Goal: Task Accomplishment & Management: Complete application form

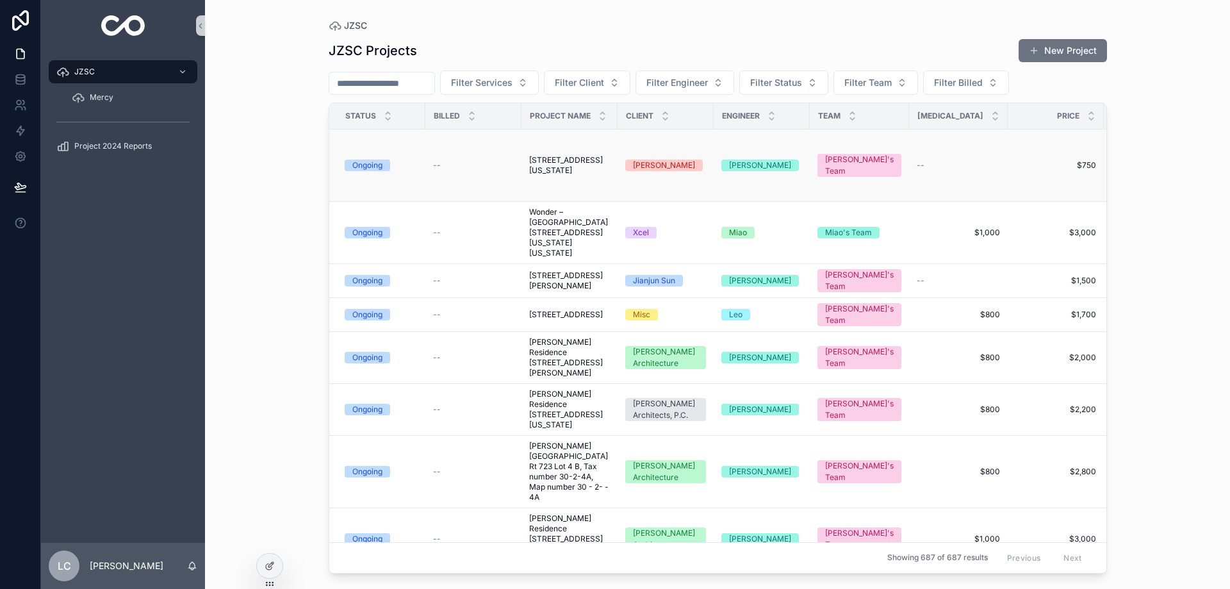
click at [589, 176] on span "[STREET_ADDRESS][US_STATE]" at bounding box center [569, 165] width 81 height 21
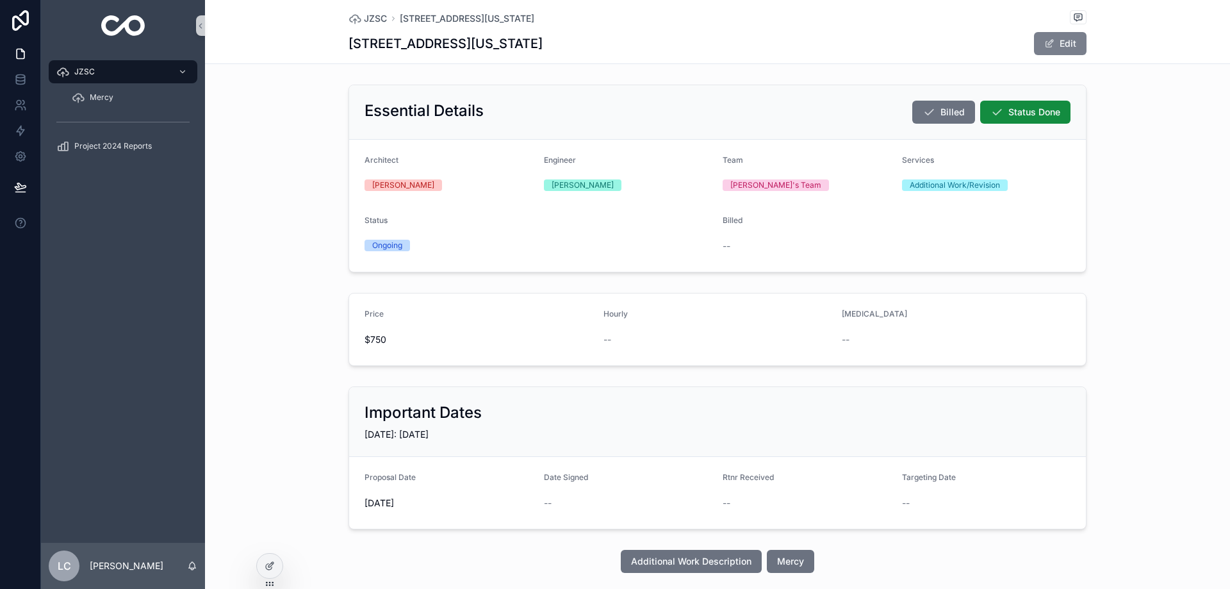
click at [1048, 43] on span "scrollable content" at bounding box center [1049, 43] width 10 height 10
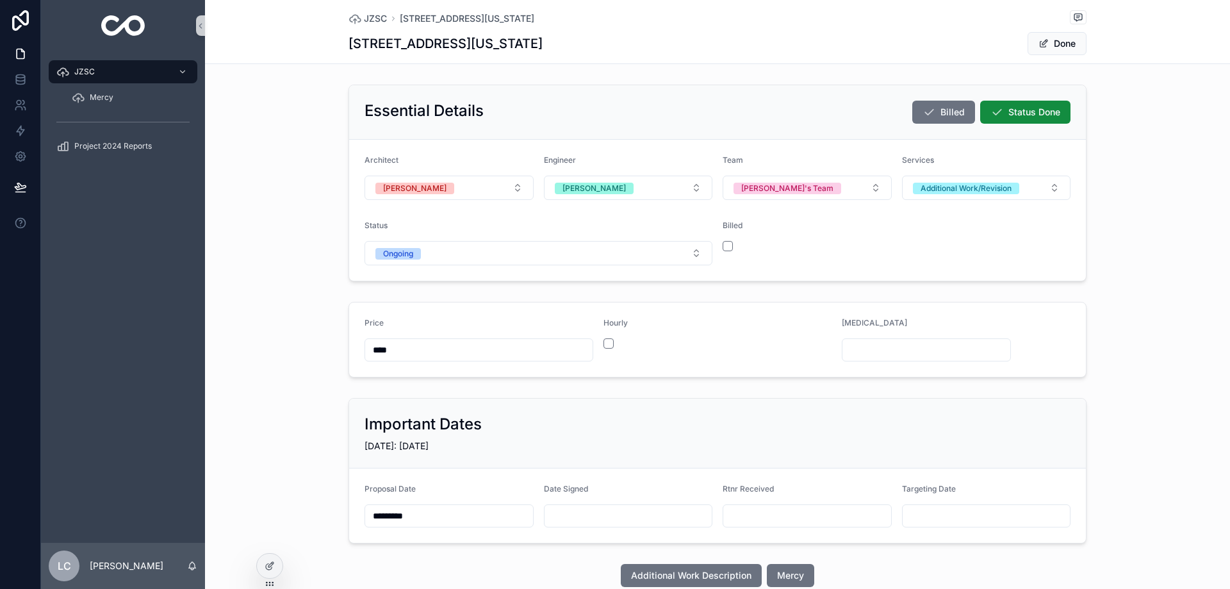
click at [670, 514] on input "scrollable content" at bounding box center [629, 516] width 168 height 18
click at [627, 295] on button "[DATE]" at bounding box center [623, 296] width 51 height 23
type input "*********"
click at [1047, 45] on button "Done" at bounding box center [1057, 43] width 59 height 23
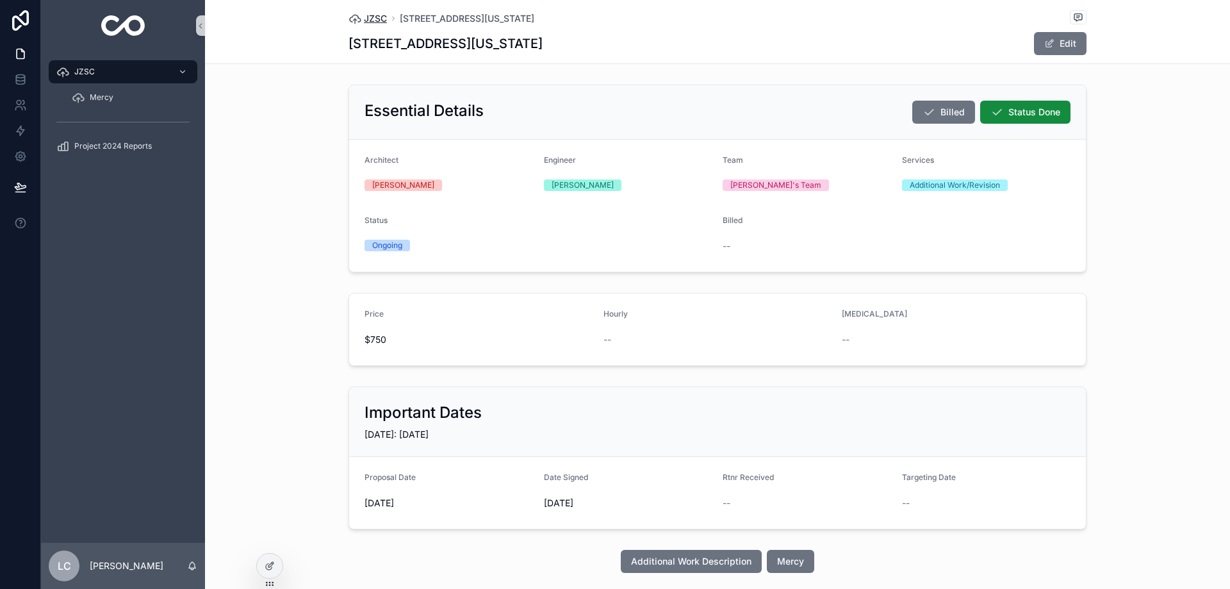
click at [370, 17] on span "JZSC" at bounding box center [375, 18] width 23 height 13
